Goal: Transaction & Acquisition: Purchase product/service

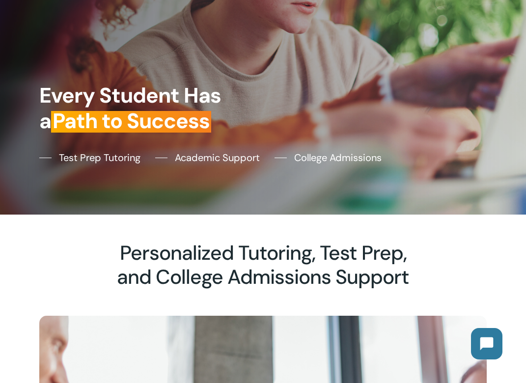
scroll to position [183, 0]
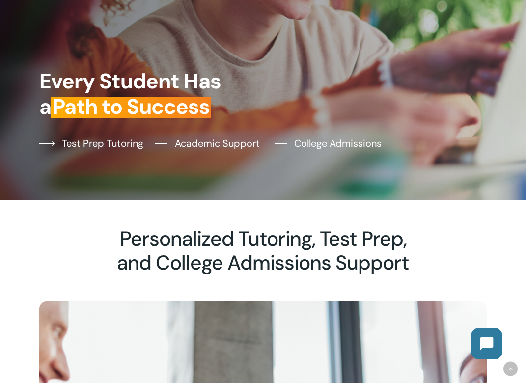
click at [114, 142] on span "Test Prep Tutoring" at bounding box center [102, 143] width 81 height 15
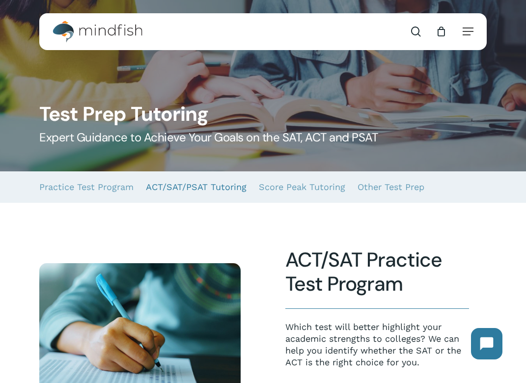
click at [217, 188] on link "ACT/SAT/PSAT Tutoring" at bounding box center [196, 186] width 101 height 31
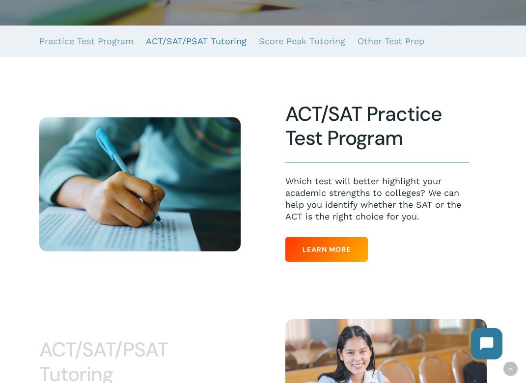
scroll to position [381, 0]
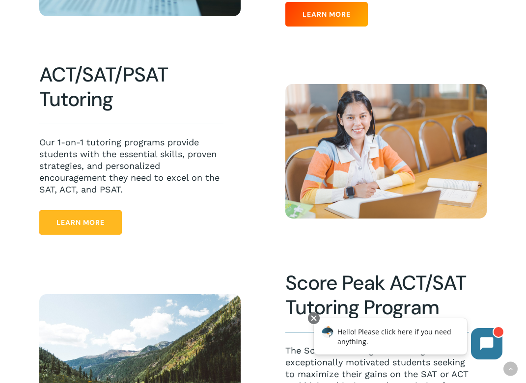
click at [106, 226] on link "Learn More" at bounding box center [80, 222] width 82 height 25
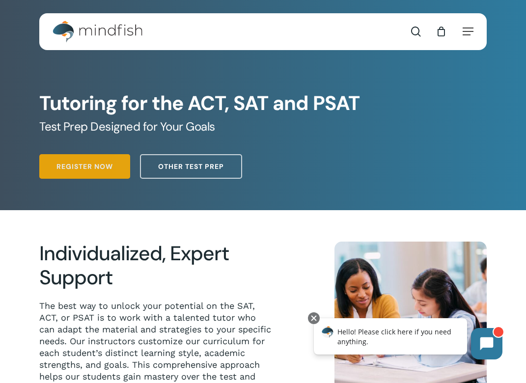
click at [105, 167] on span "Register Now" at bounding box center [84, 166] width 56 height 10
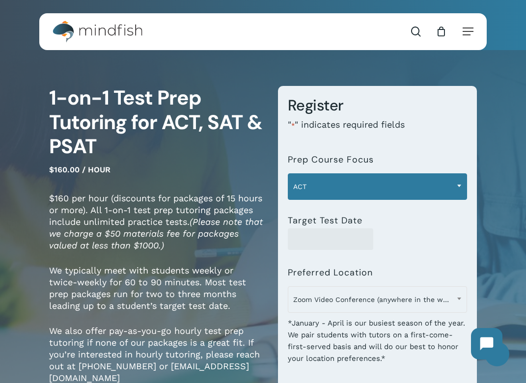
click at [461, 183] on span at bounding box center [459, 185] width 15 height 25
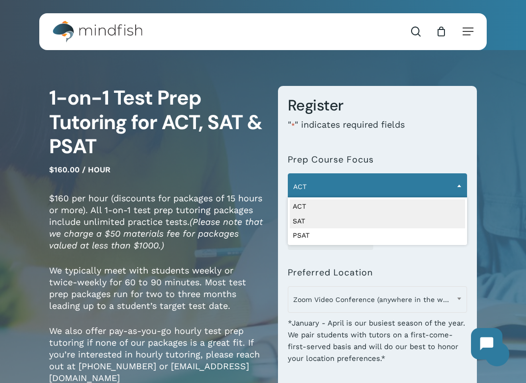
select select "***"
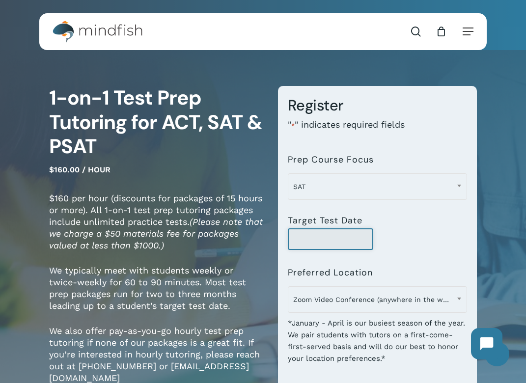
click at [357, 244] on input "Target Test Date" at bounding box center [330, 239] width 85 height 22
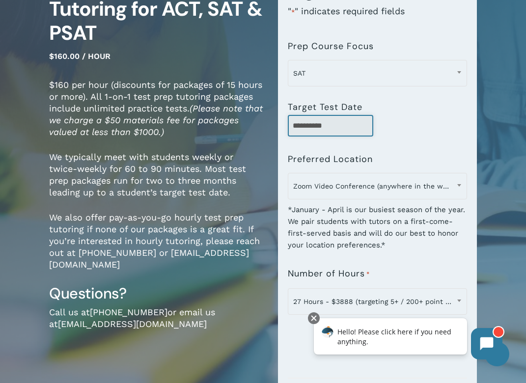
scroll to position [115, 0]
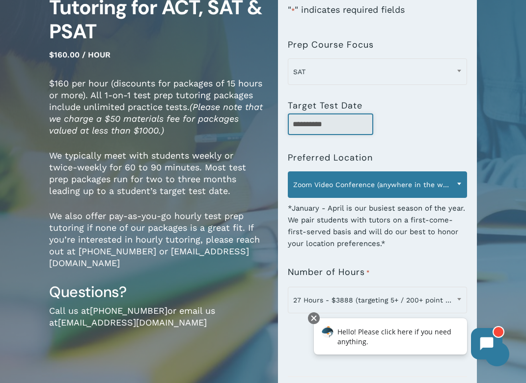
type input "**********"
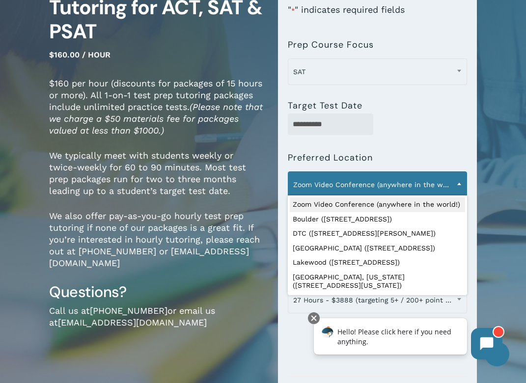
click at [432, 188] on span "Zoom Video Conference (anywhere in the world!)" at bounding box center [377, 184] width 178 height 21
select select "**********"
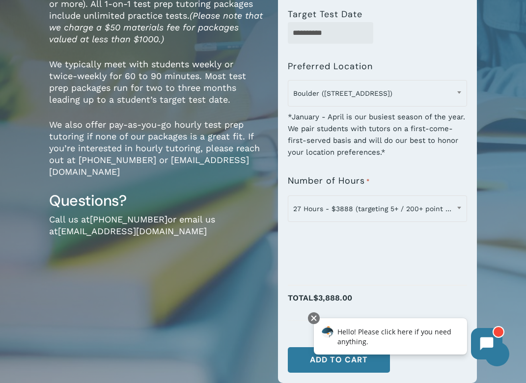
scroll to position [207, 0]
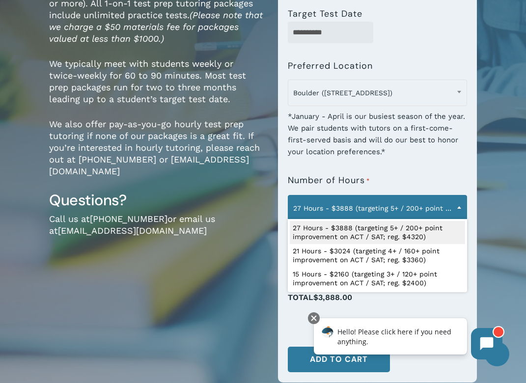
click at [460, 206] on b at bounding box center [459, 207] width 4 height 2
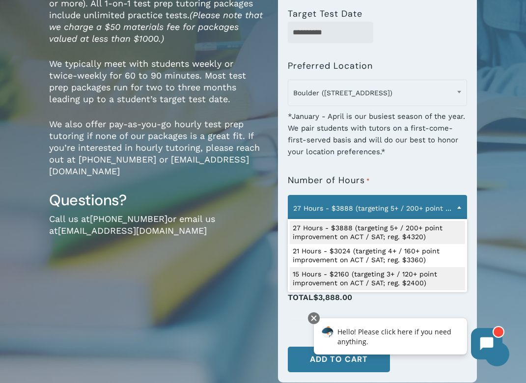
select select "**********"
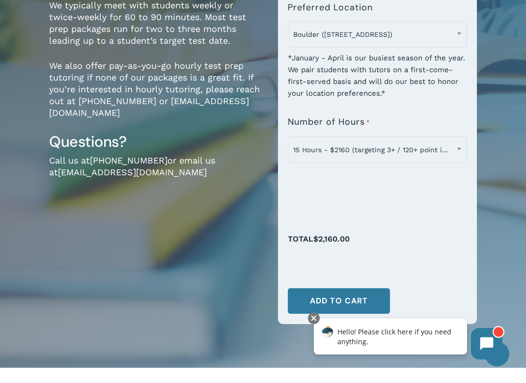
scroll to position [258, 0]
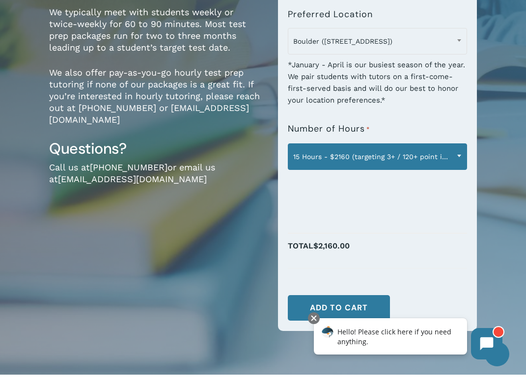
click at [457, 155] on b at bounding box center [459, 156] width 4 height 2
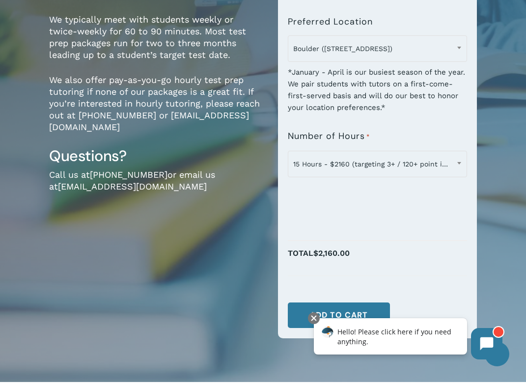
scroll to position [226, 0]
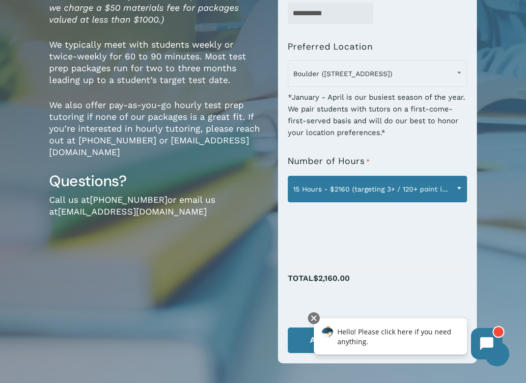
click at [459, 189] on b at bounding box center [459, 188] width 4 height 2
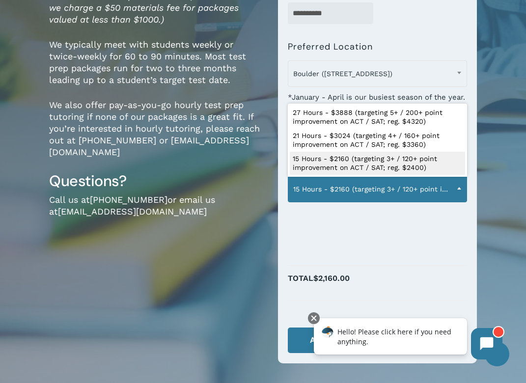
scroll to position [226, 0]
